Goal: Navigation & Orientation: Find specific page/section

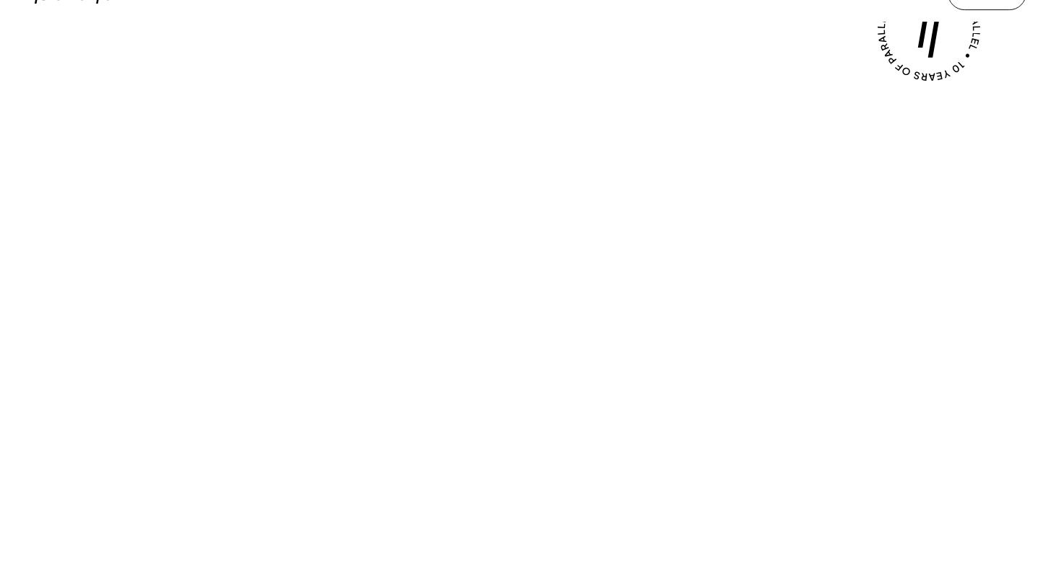
scroll to position [499, 0]
click at [531, 41] on div "Play with Sound" at bounding box center [531, 298] width 992 height 558
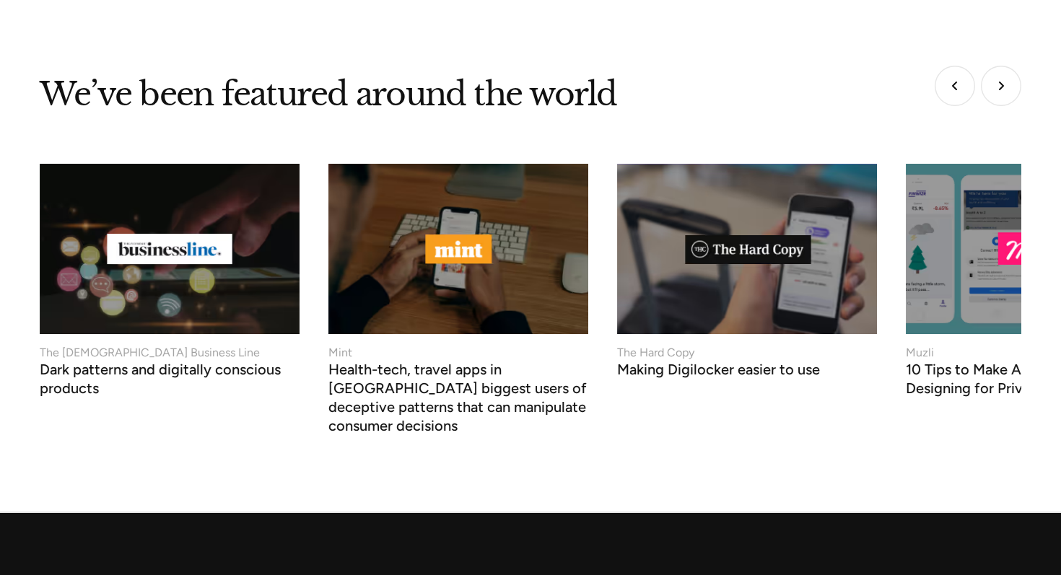
scroll to position [5283, 0]
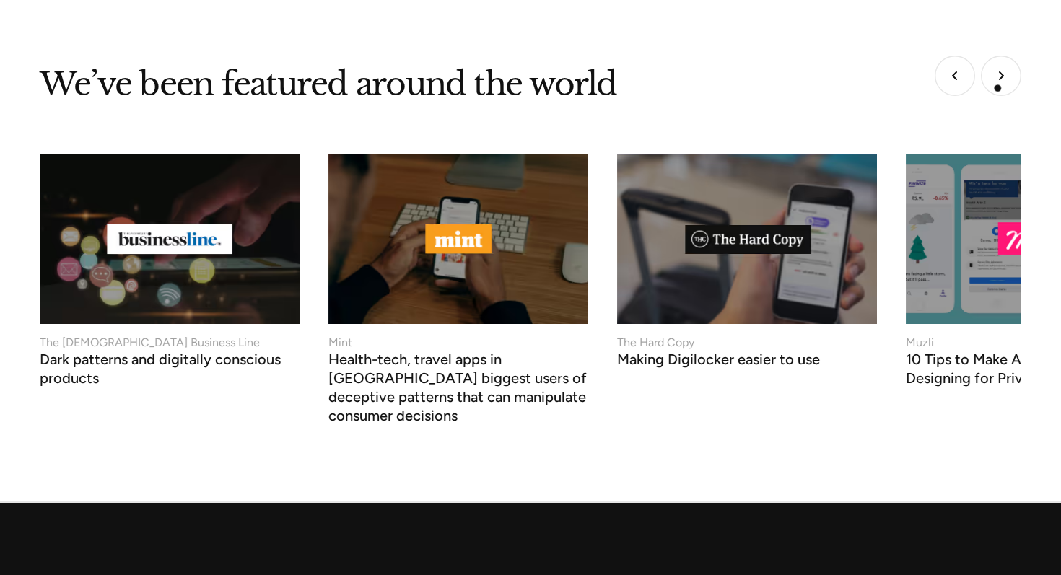
click at [1000, 80] on img "Next slide" at bounding box center [1001, 76] width 40 height 40
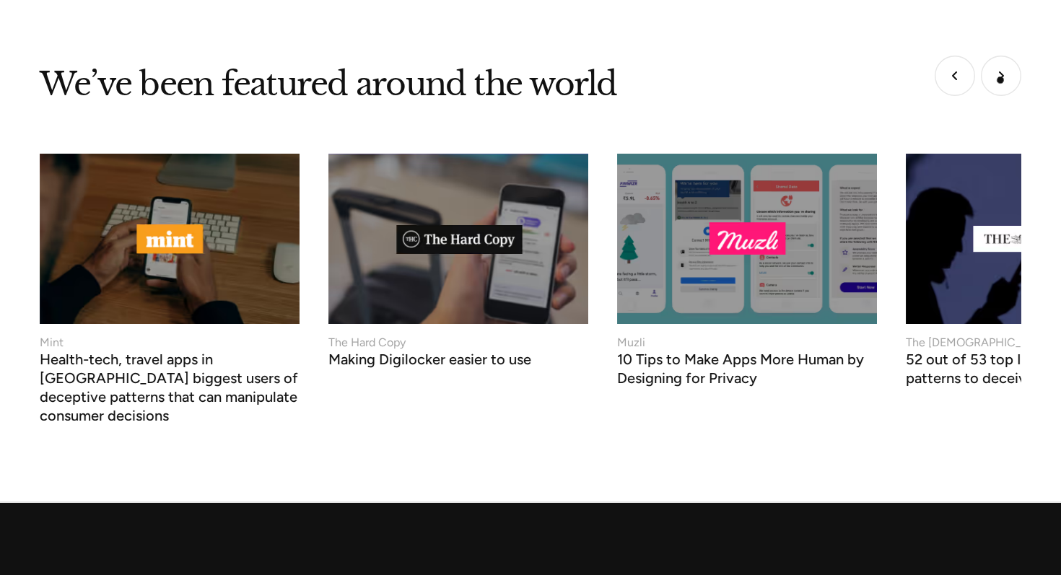
click at [1000, 80] on img "Next slide" at bounding box center [1001, 76] width 40 height 40
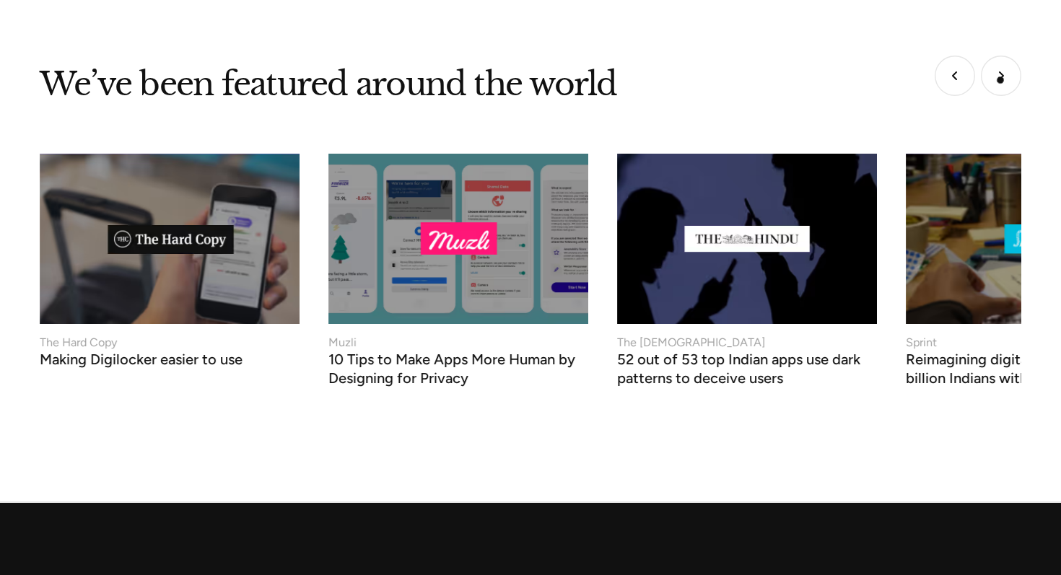
click at [1000, 80] on img "Next slide" at bounding box center [1001, 76] width 40 height 40
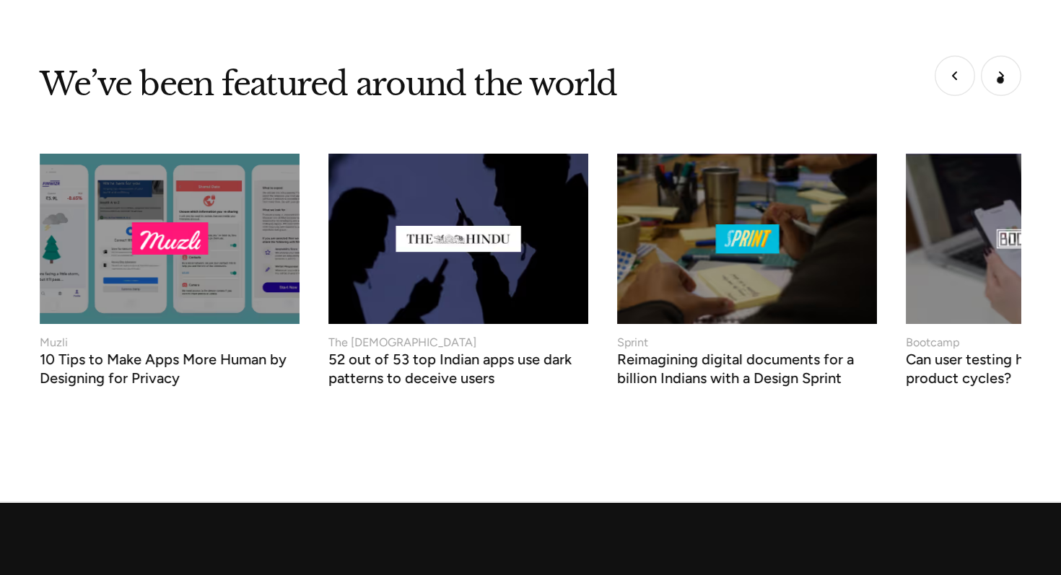
click at [1000, 80] on img "Next slide" at bounding box center [1001, 76] width 40 height 40
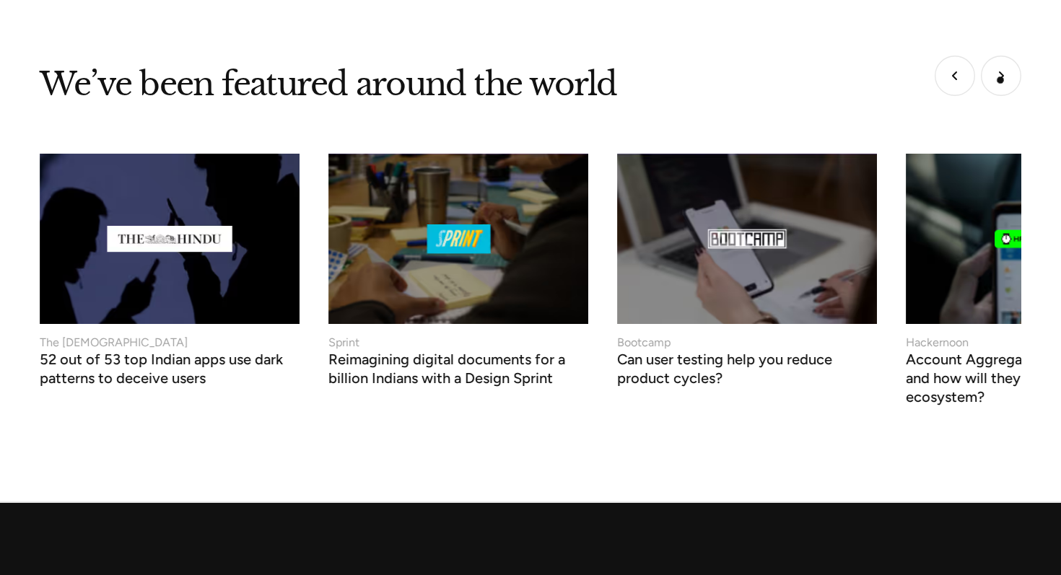
click at [1000, 80] on img "Next slide" at bounding box center [1001, 76] width 40 height 40
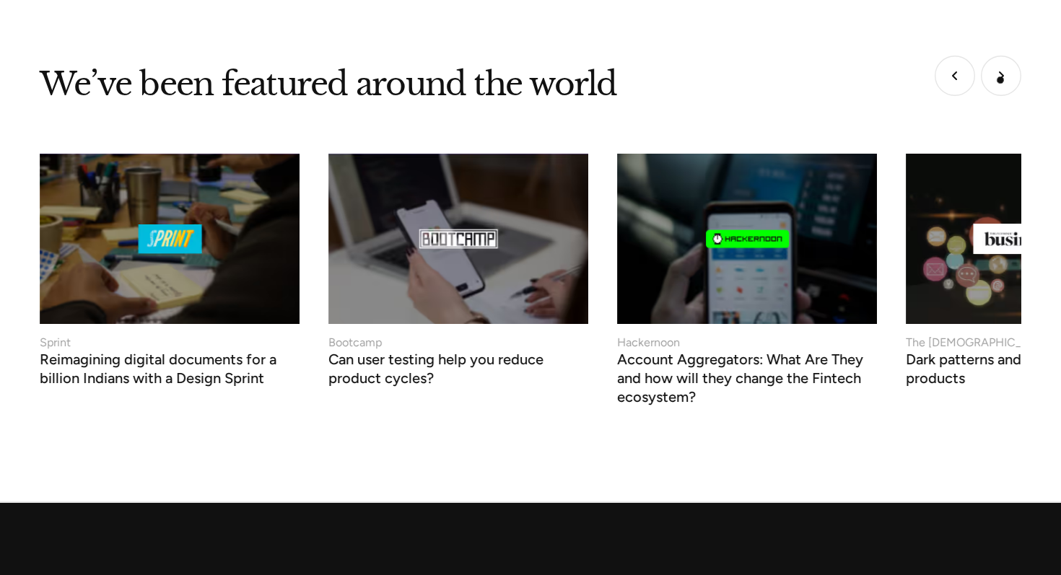
click at [1000, 80] on img "Next slide" at bounding box center [1001, 76] width 40 height 40
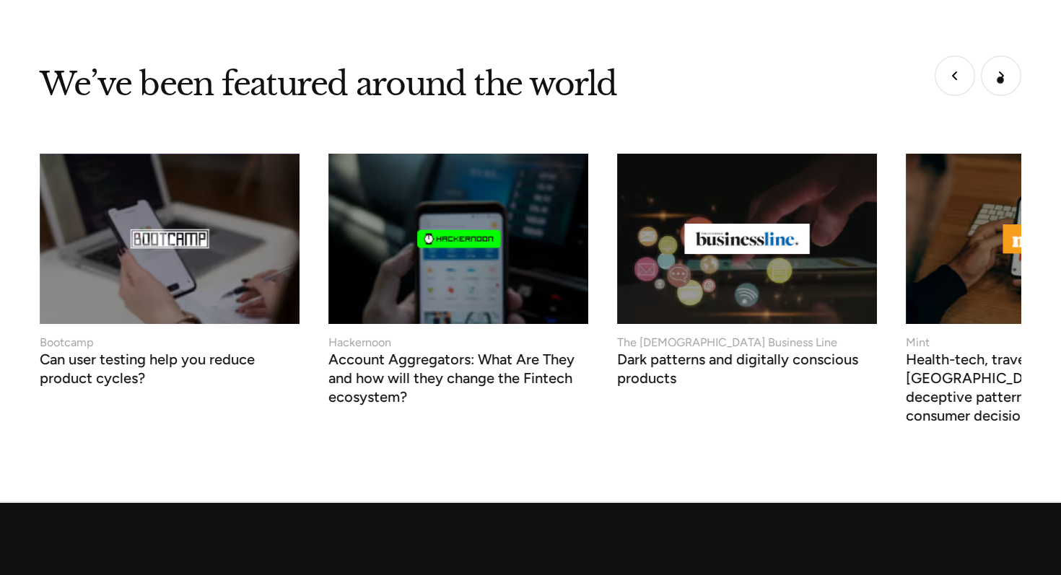
click at [1000, 80] on img "Next slide" at bounding box center [1001, 76] width 40 height 40
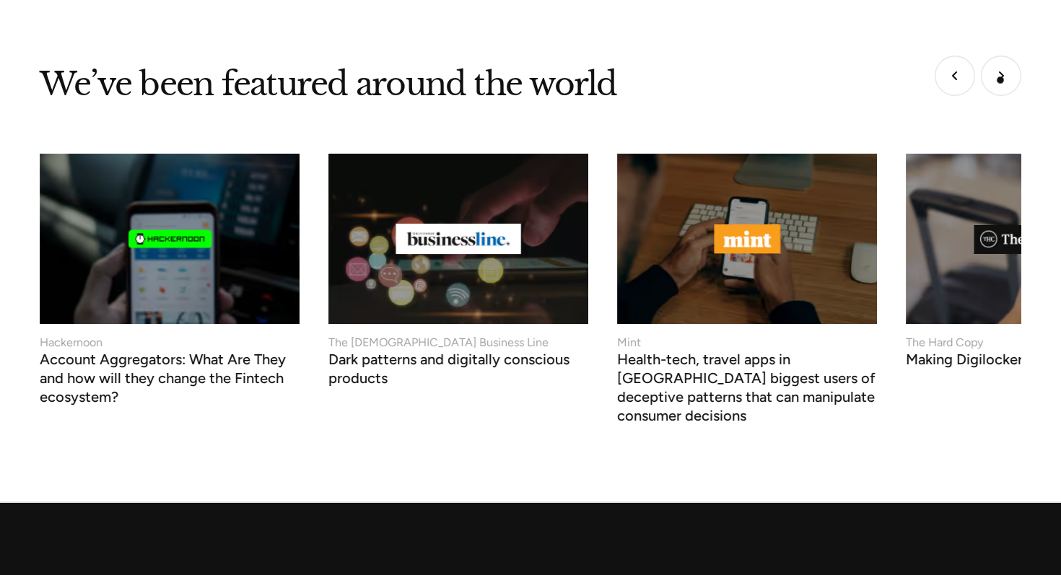
click at [1000, 80] on img "Go to first slide" at bounding box center [1001, 76] width 40 height 40
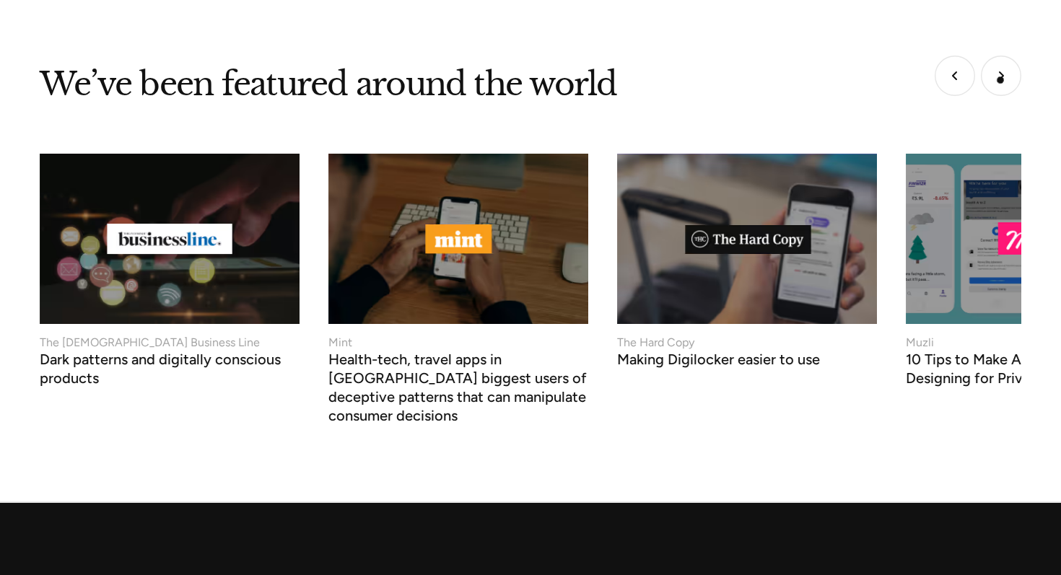
click at [1000, 80] on img "Next slide" at bounding box center [1001, 76] width 40 height 40
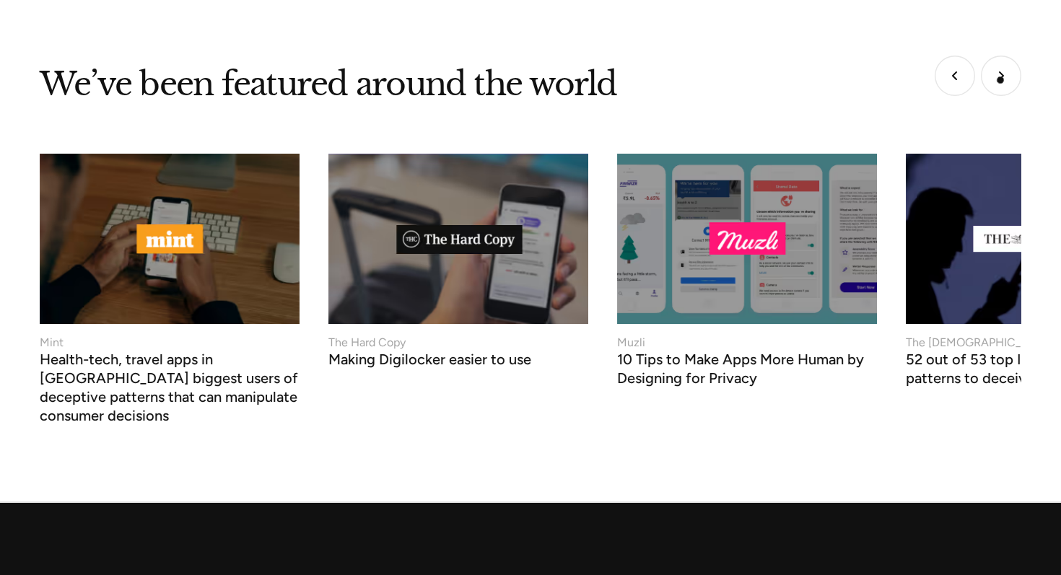
click at [1000, 80] on img "Next slide" at bounding box center [1001, 76] width 40 height 40
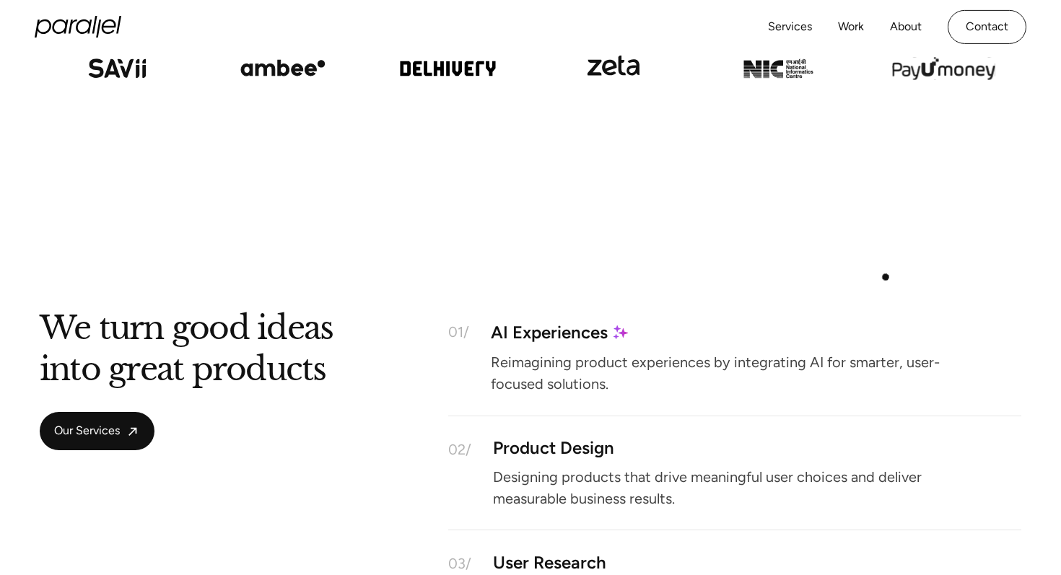
scroll to position [0, 0]
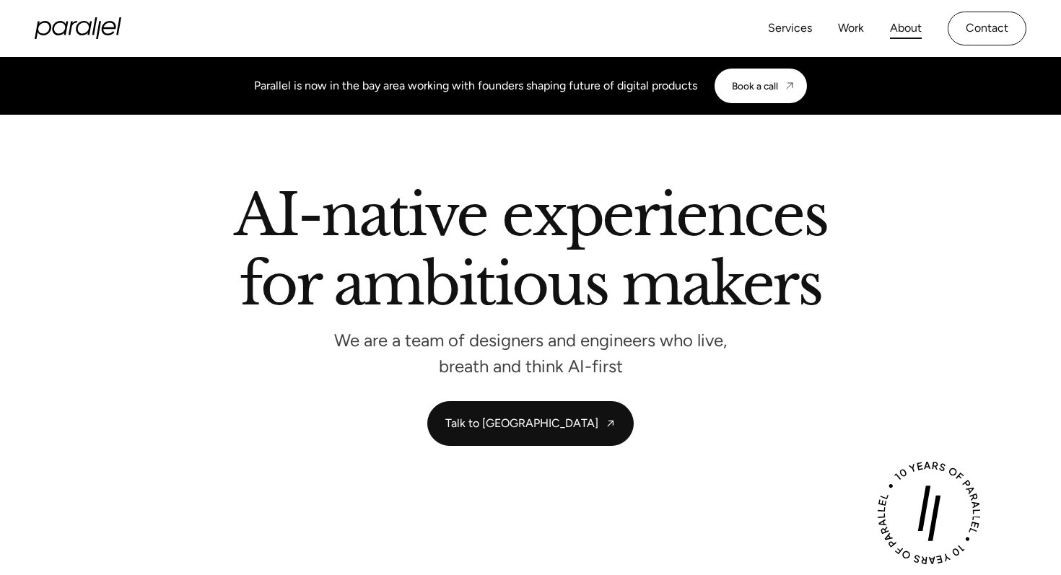
click at [907, 22] on link "About" at bounding box center [906, 28] width 32 height 21
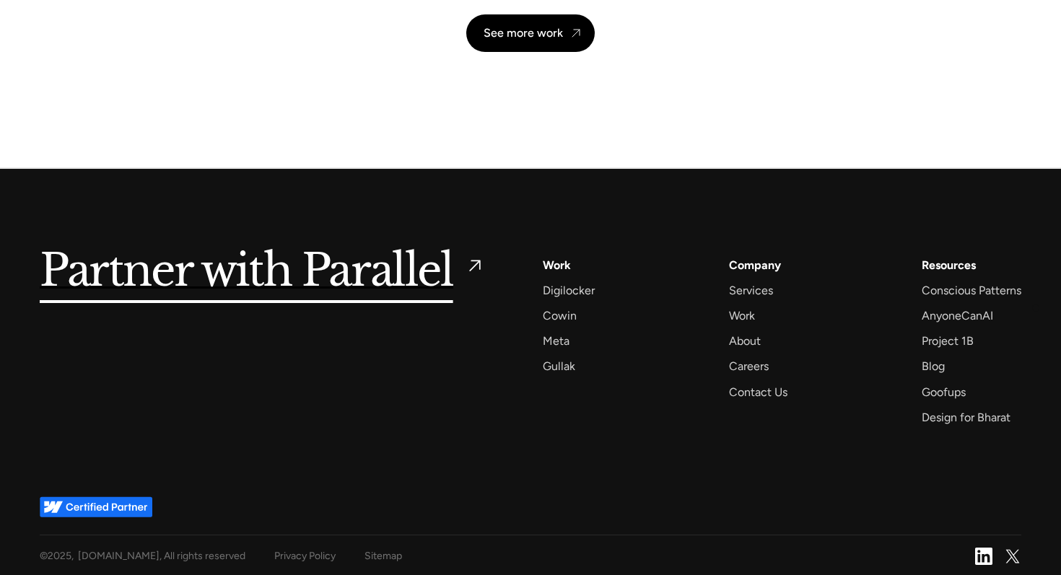
scroll to position [3454, 0]
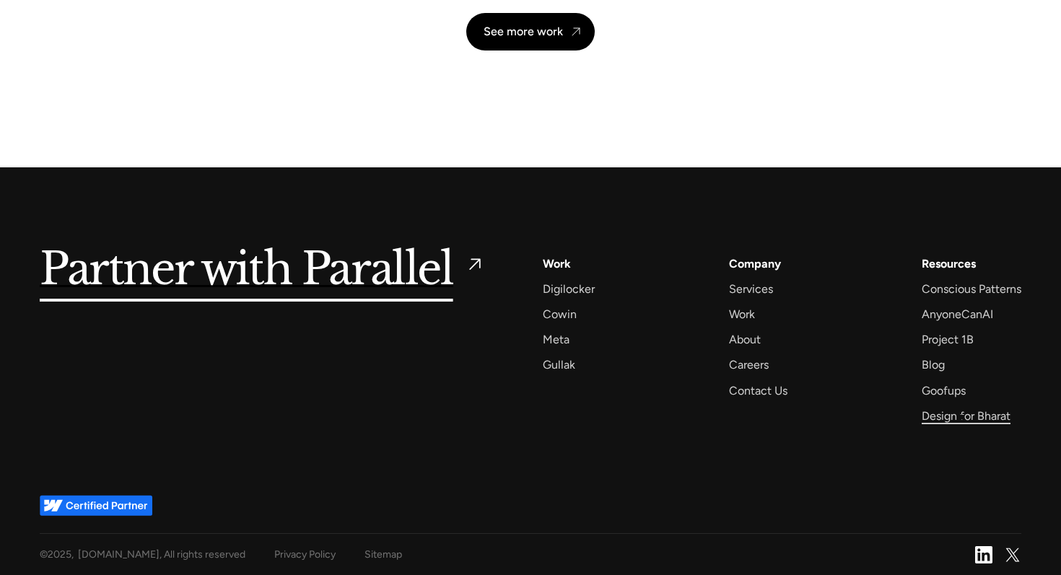
click at [961, 417] on div "Design for Bharat" at bounding box center [966, 415] width 89 height 19
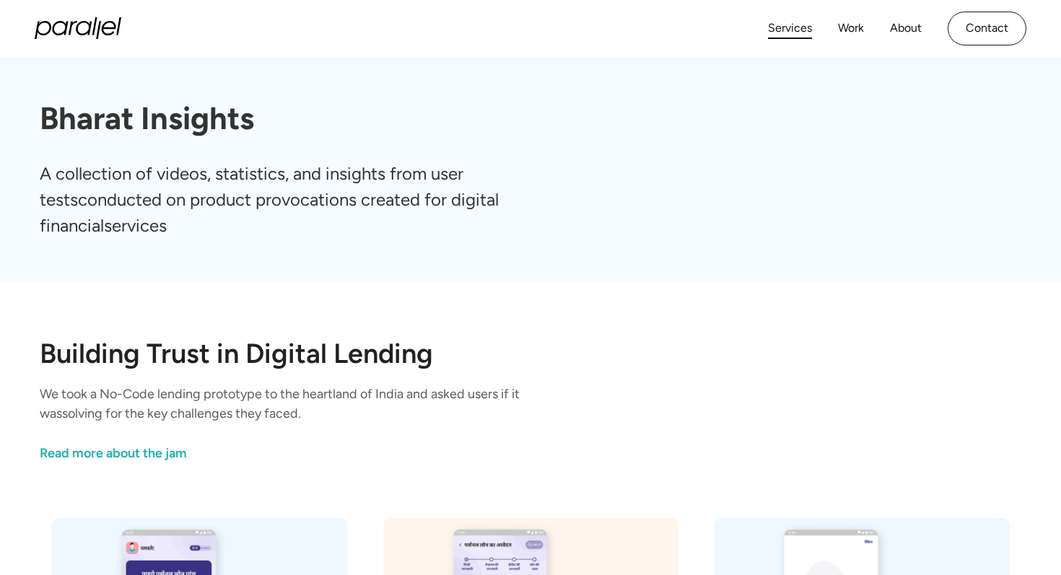
click at [800, 33] on link "Services" at bounding box center [790, 28] width 44 height 21
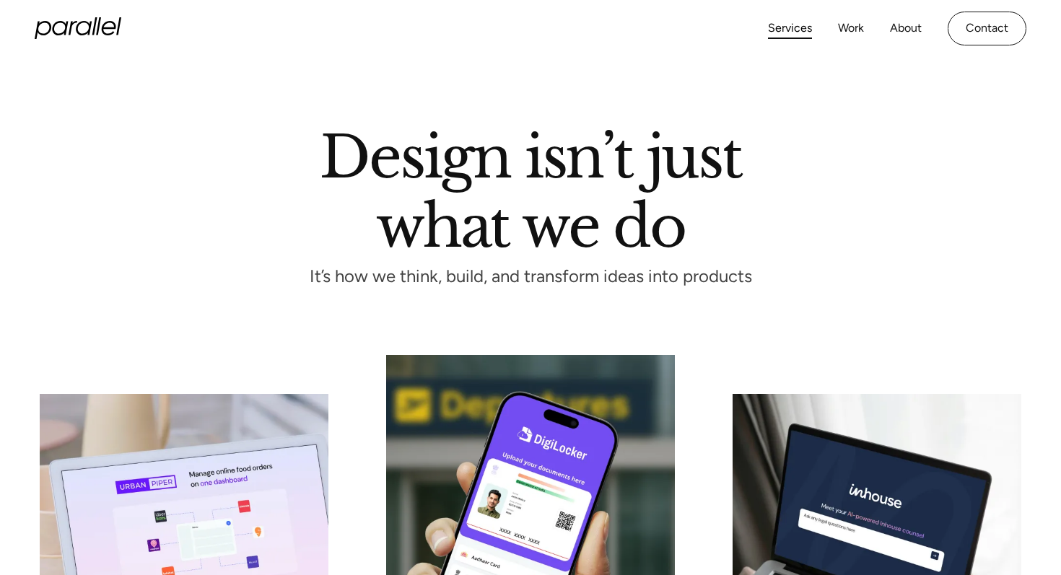
click at [84, 34] on icon "home" at bounding box center [84, 28] width 16 height 14
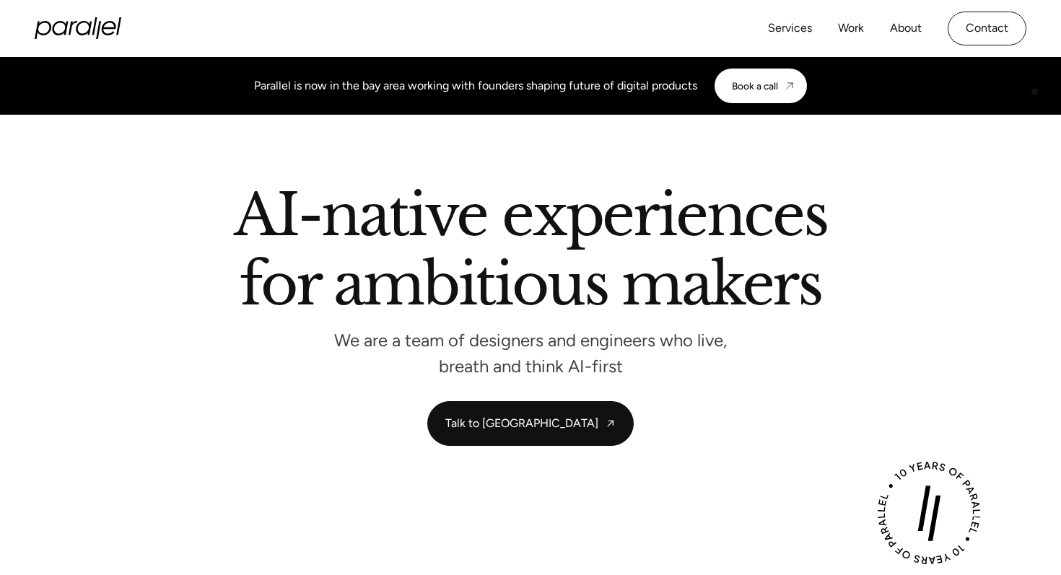
click at [1035, 92] on div "Parallel is now in the bay area working with founders shaping future of digital…" at bounding box center [530, 86] width 1061 height 35
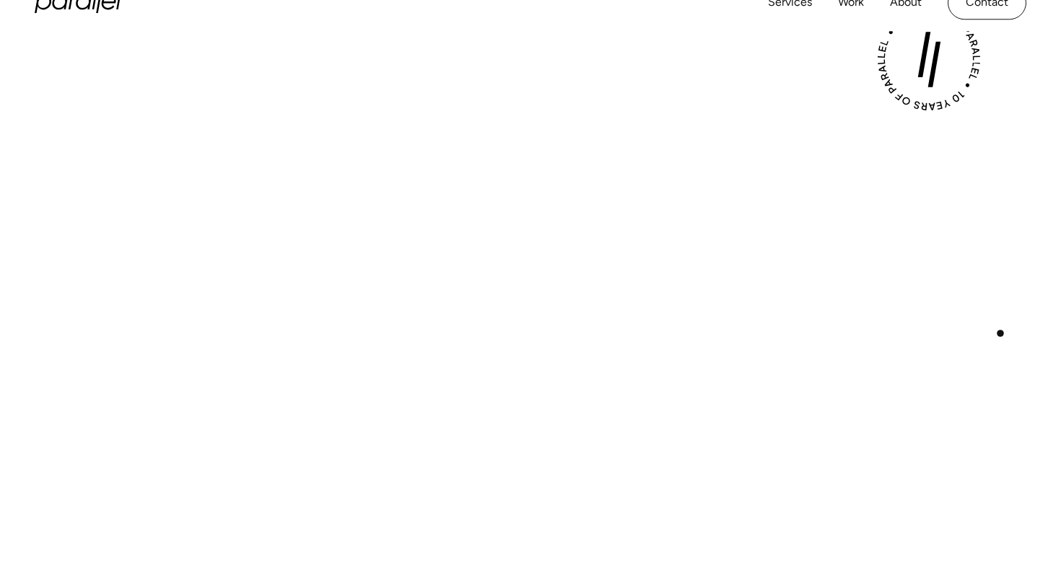
scroll to position [339, 0]
